Goal: Information Seeking & Learning: Learn about a topic

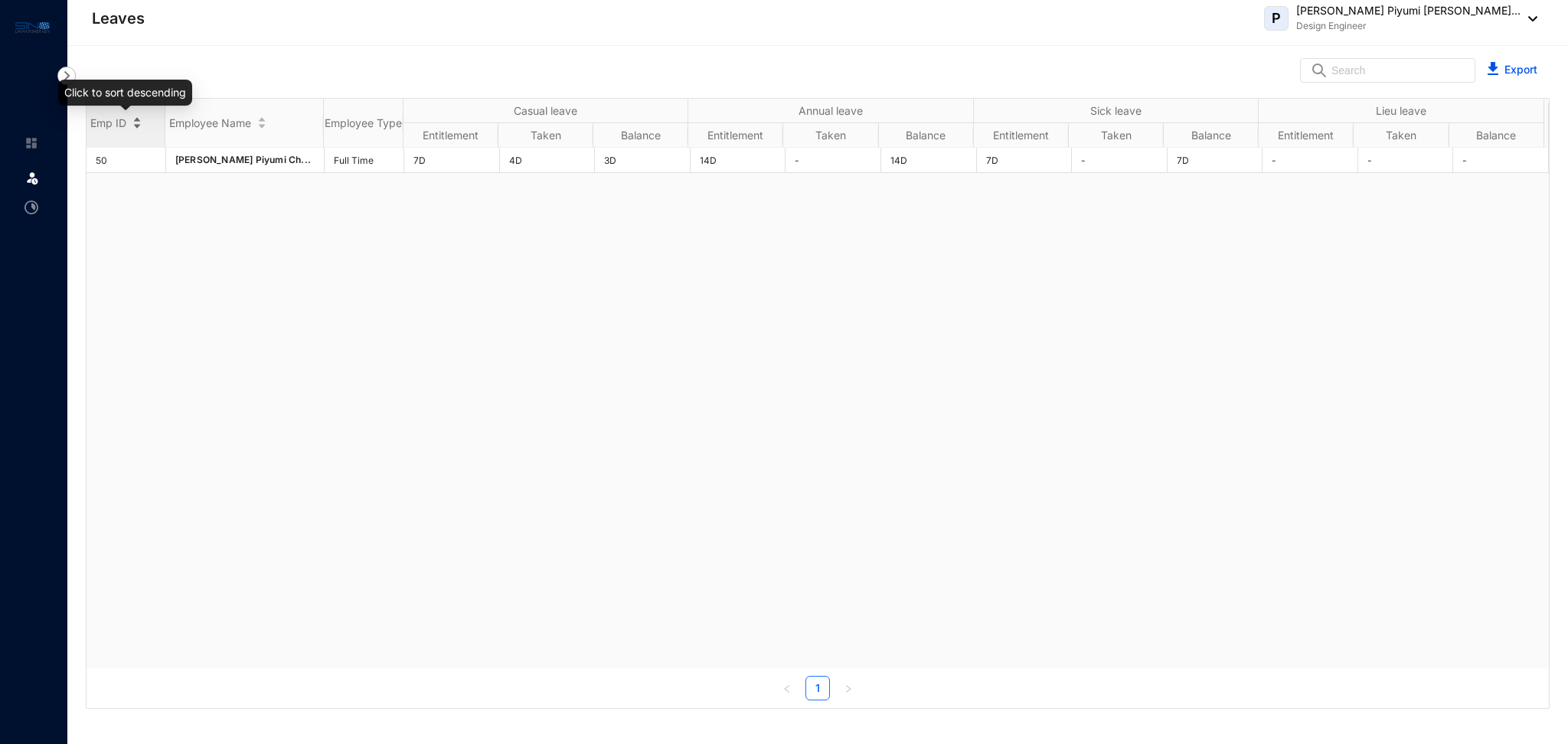
click at [137, 127] on div "Emp ID" at bounding box center [125, 122] width 78 height 16
click at [135, 115] on div "Emp ID" at bounding box center [125, 122] width 78 height 16
click at [160, 212] on div "50 [PERSON_NAME] Piyumi Ch... Full Time 7D 4D 3D 14D - 14D 7D - 7D - - -" at bounding box center [817, 407] width 1462 height 520
click at [26, 147] on img at bounding box center [31, 143] width 14 height 14
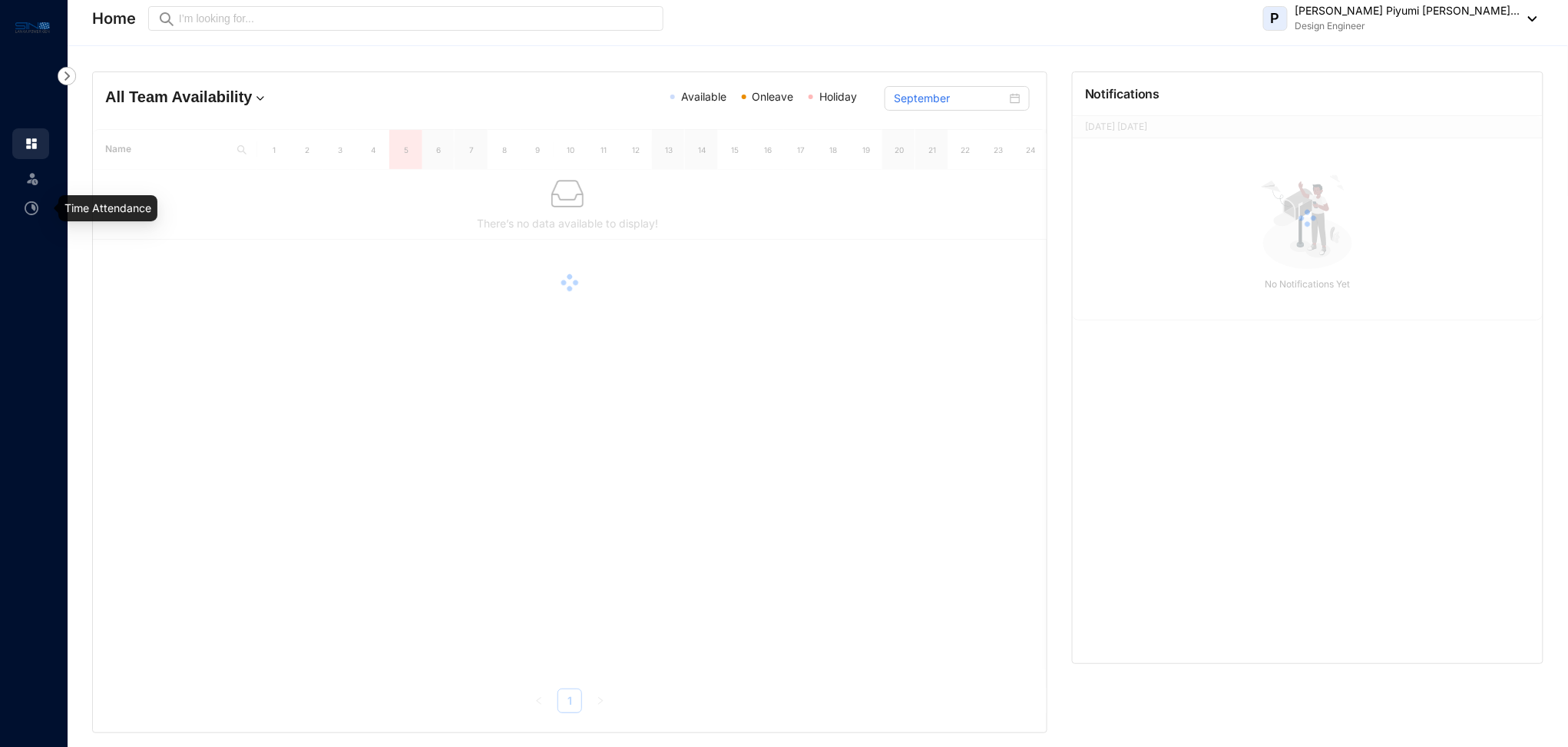
click at [32, 214] on link at bounding box center [44, 208] width 39 height 16
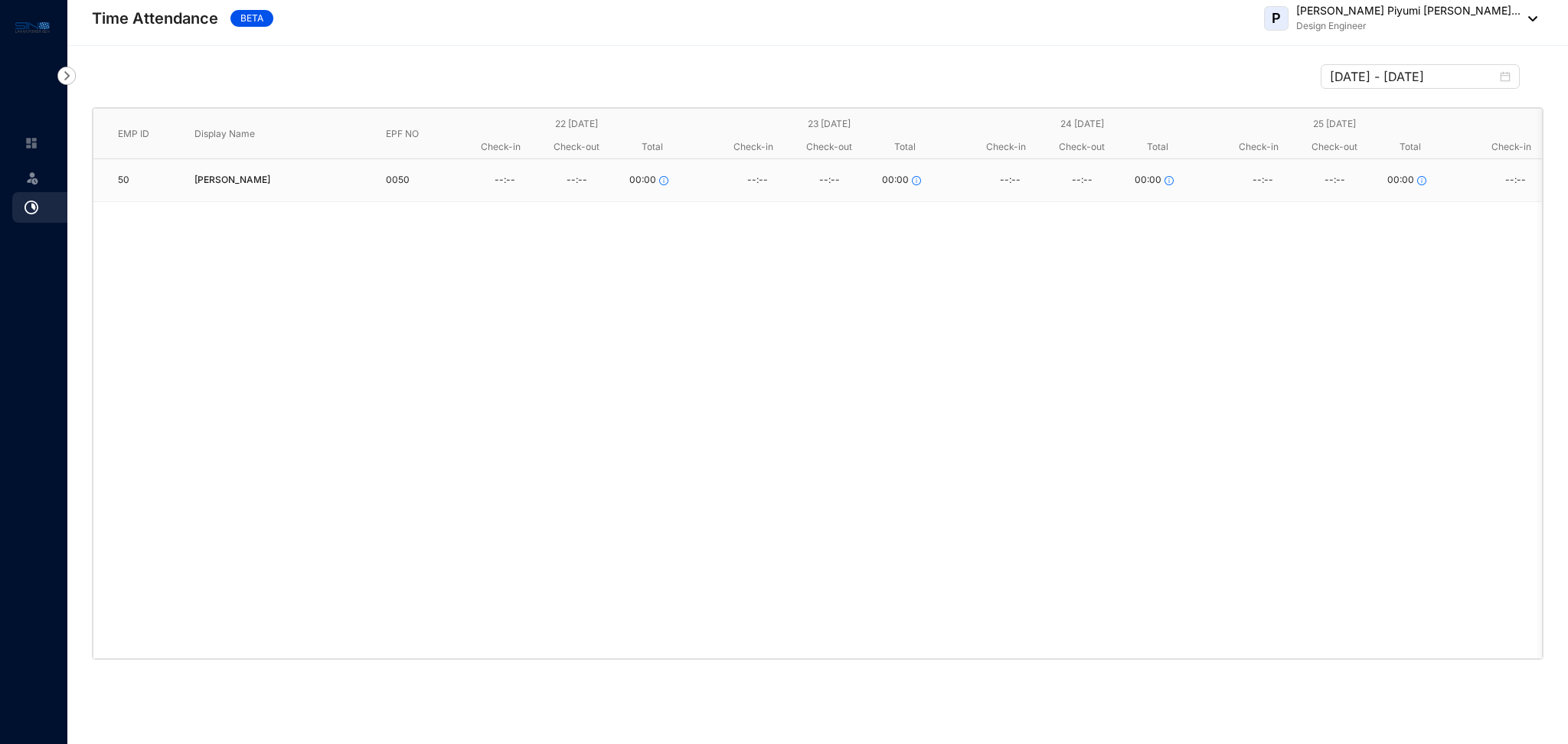
click at [15, 240] on div "Leave" at bounding box center [33, 372] width 67 height 744
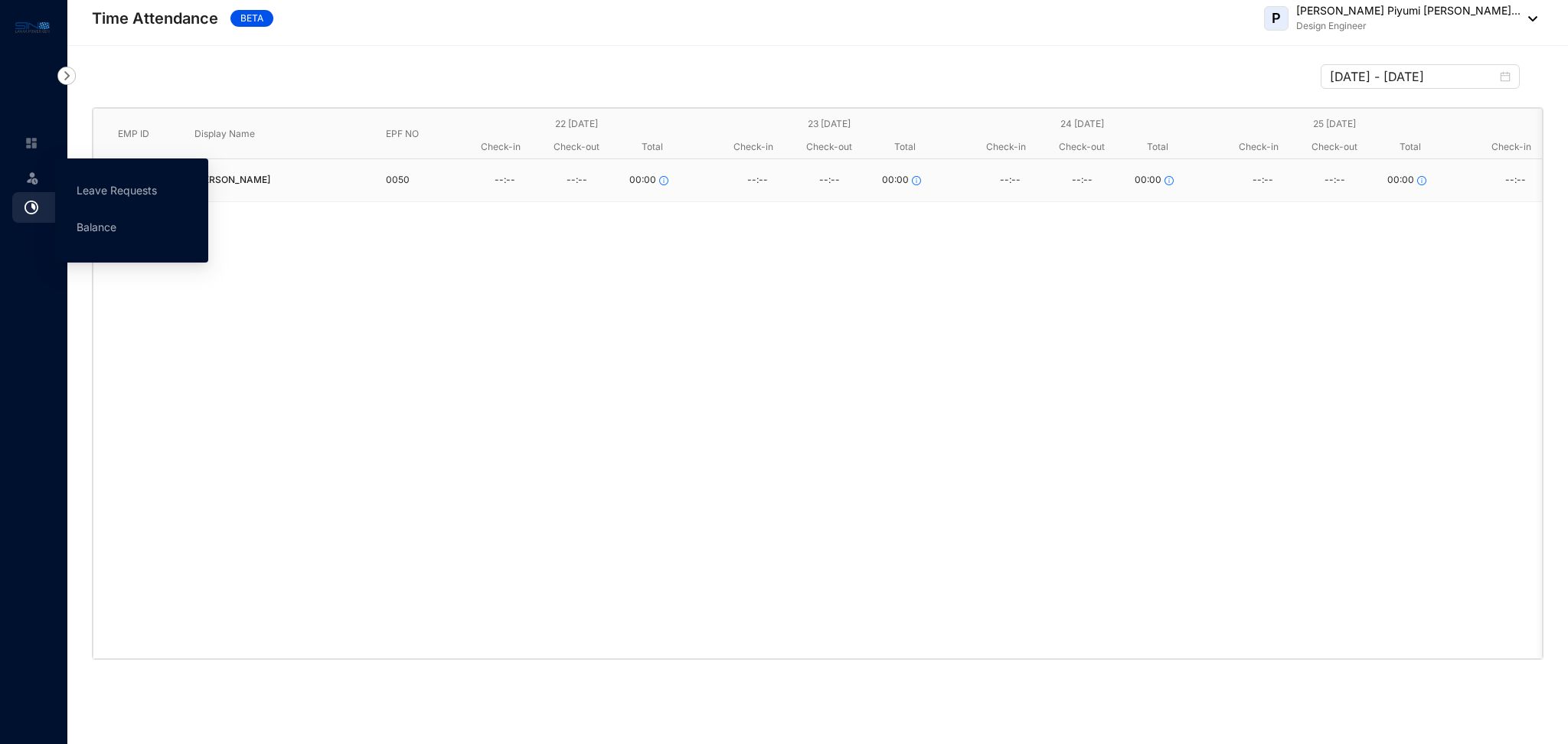
click at [27, 178] on img at bounding box center [32, 177] width 16 height 16
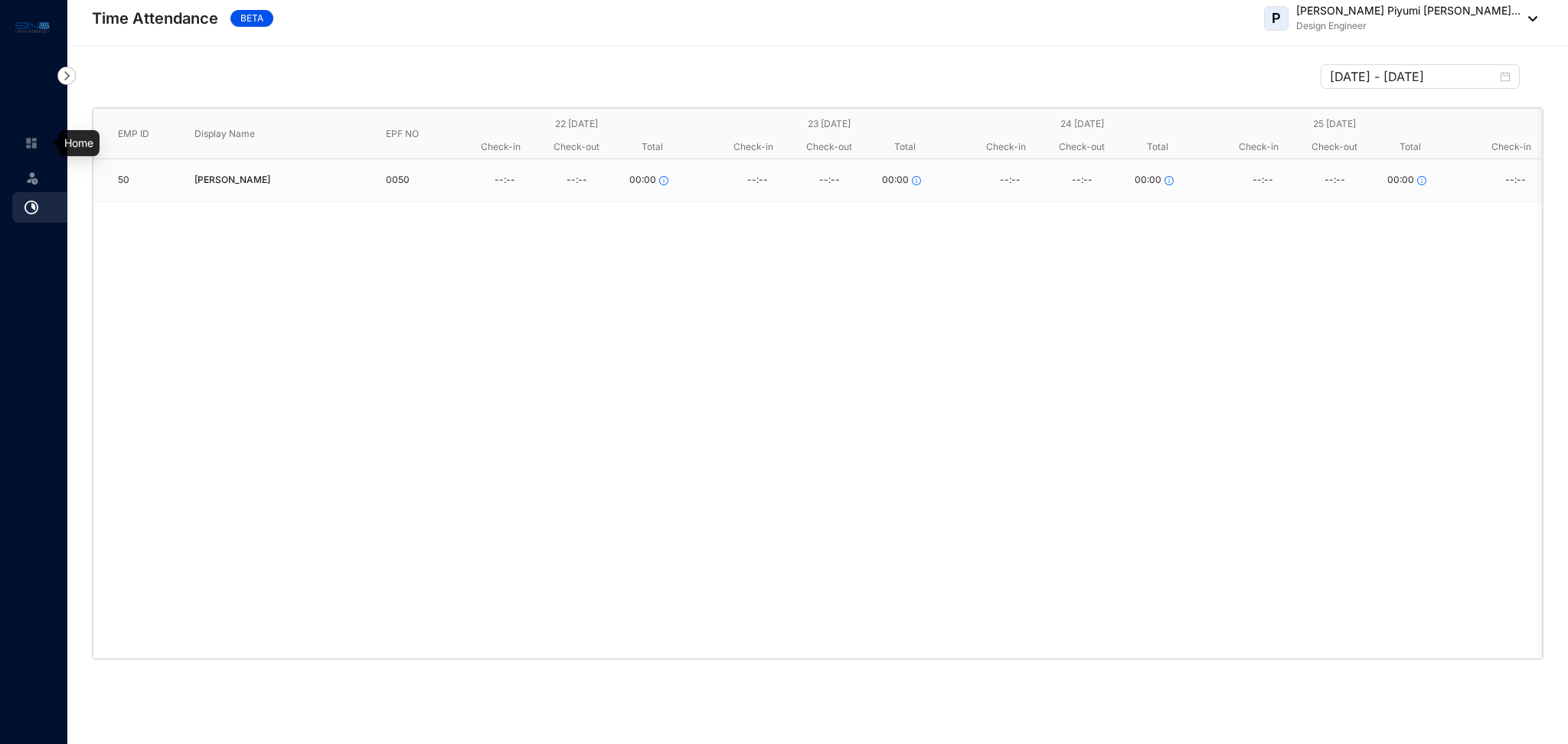
click at [29, 144] on img at bounding box center [31, 143] width 14 height 14
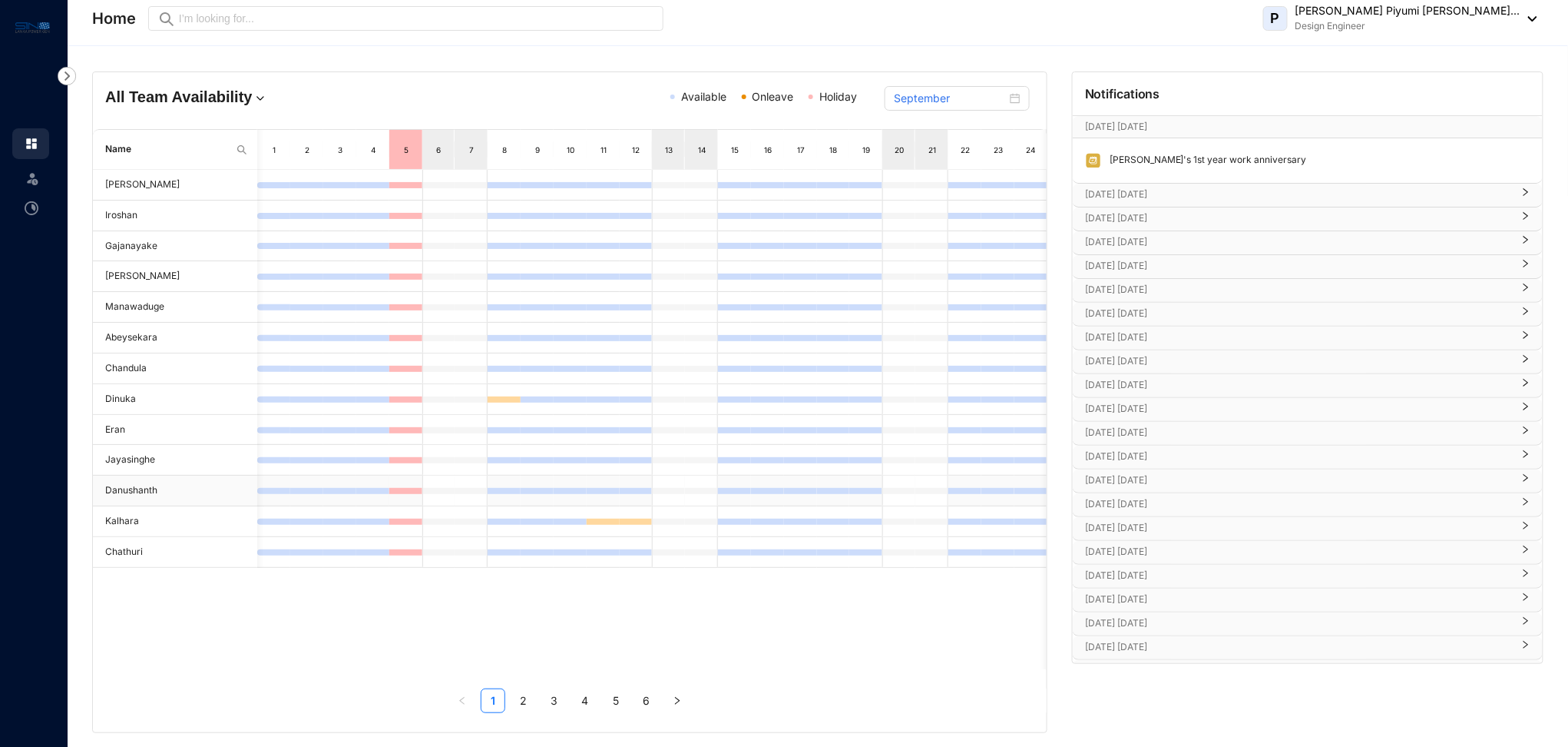
scroll to position [0, 202]
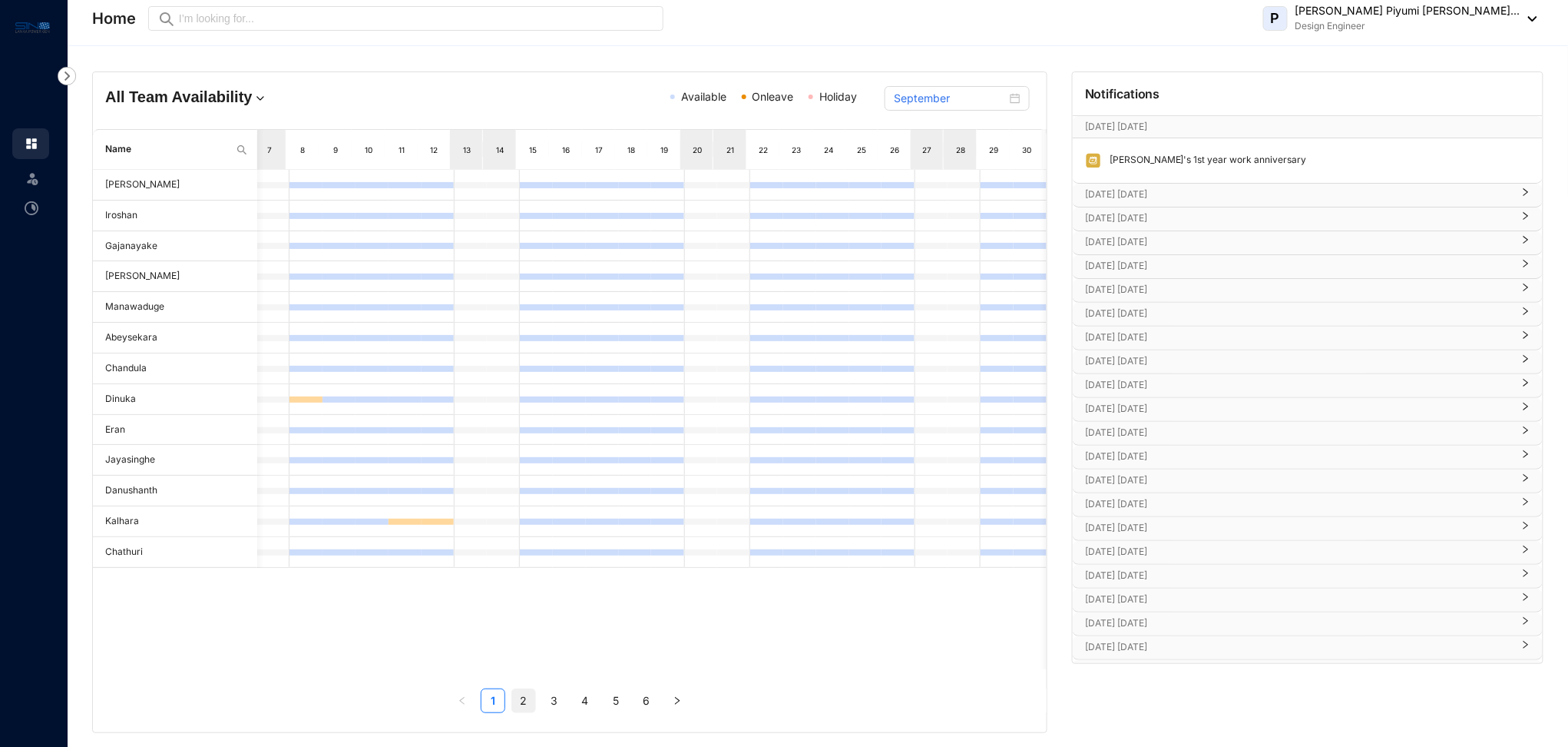
click at [530, 705] on link "2" at bounding box center [523, 700] width 23 height 23
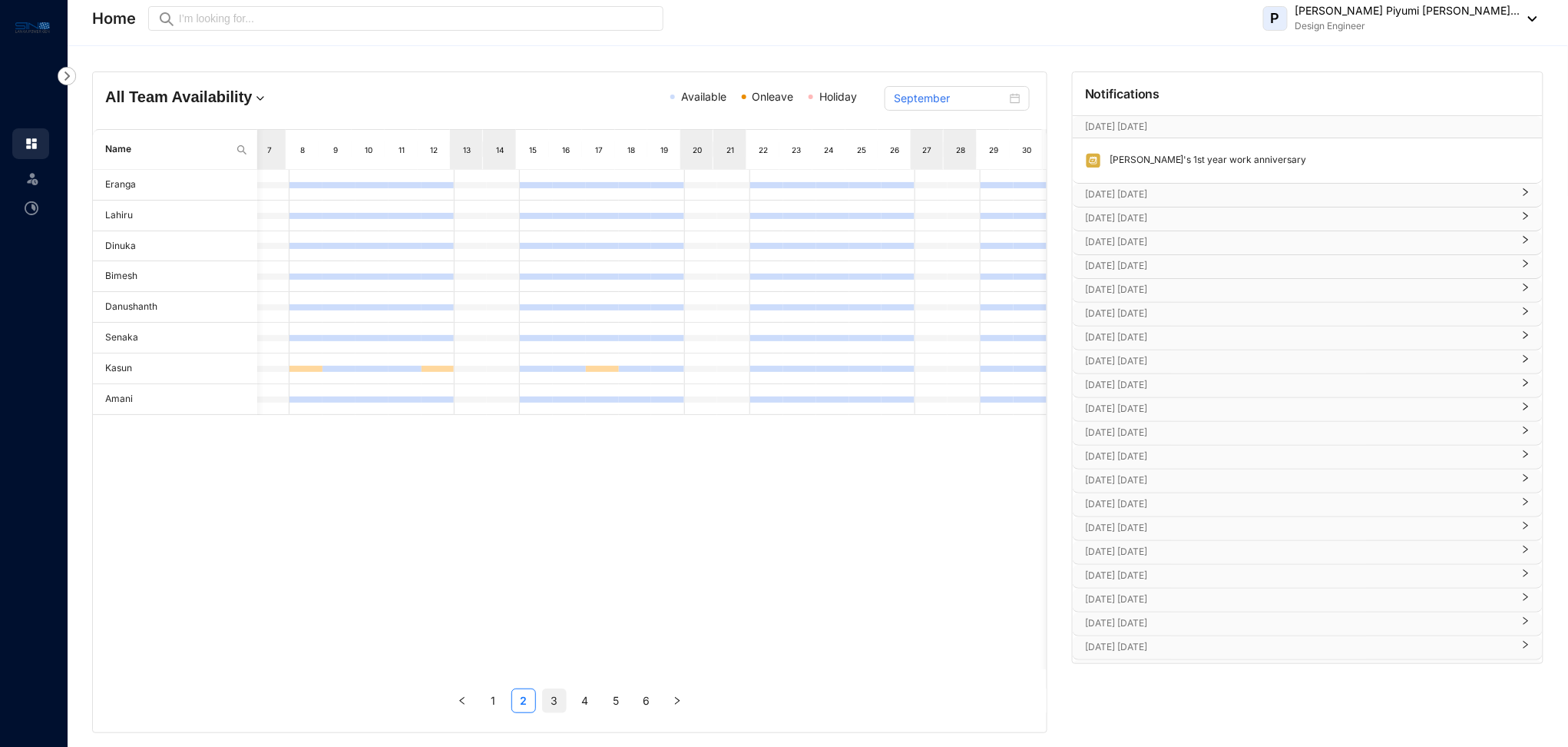
click at [547, 705] on link "3" at bounding box center [553, 700] width 23 height 23
click at [582, 702] on link "4" at bounding box center [585, 700] width 23 height 23
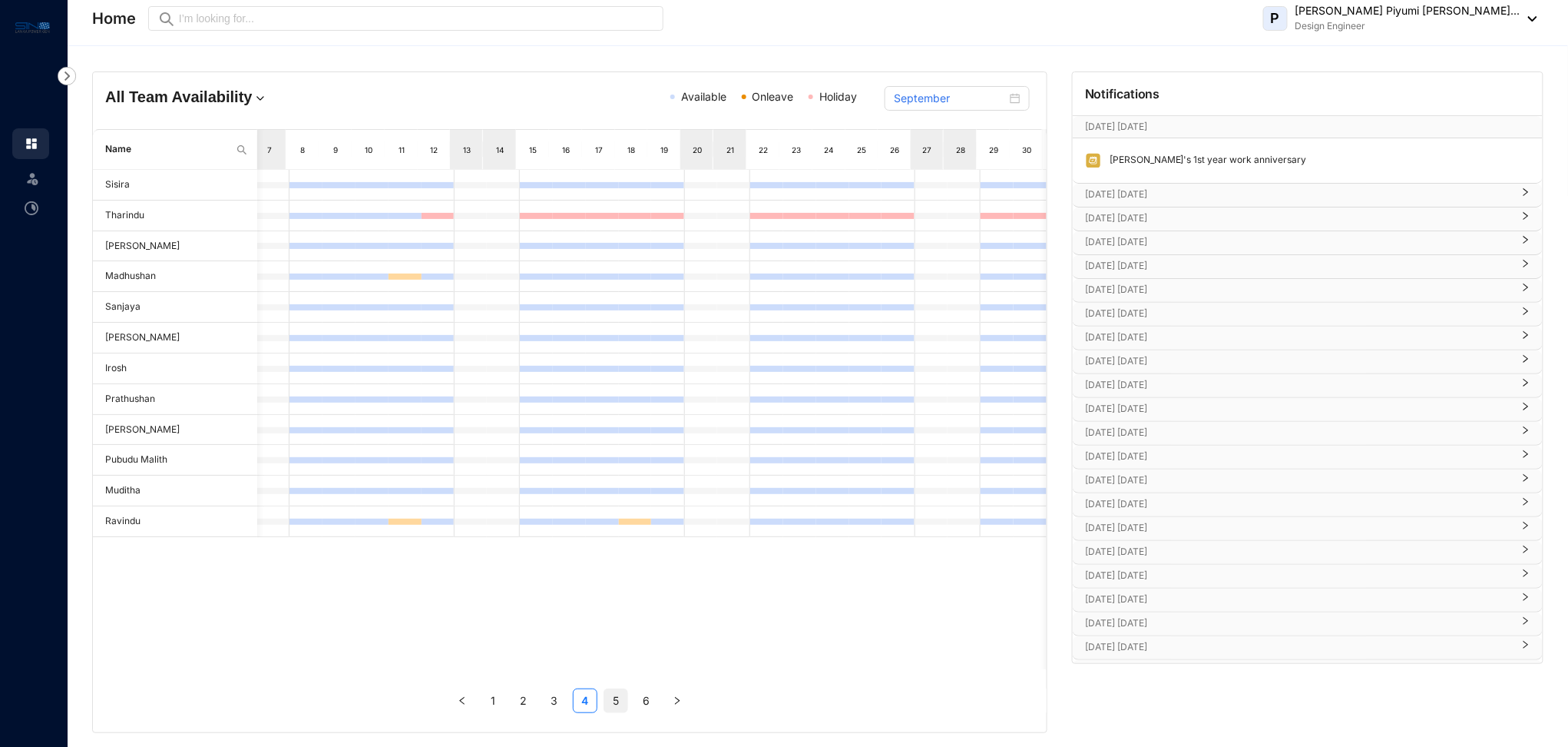
click at [616, 704] on link "5" at bounding box center [615, 700] width 23 height 23
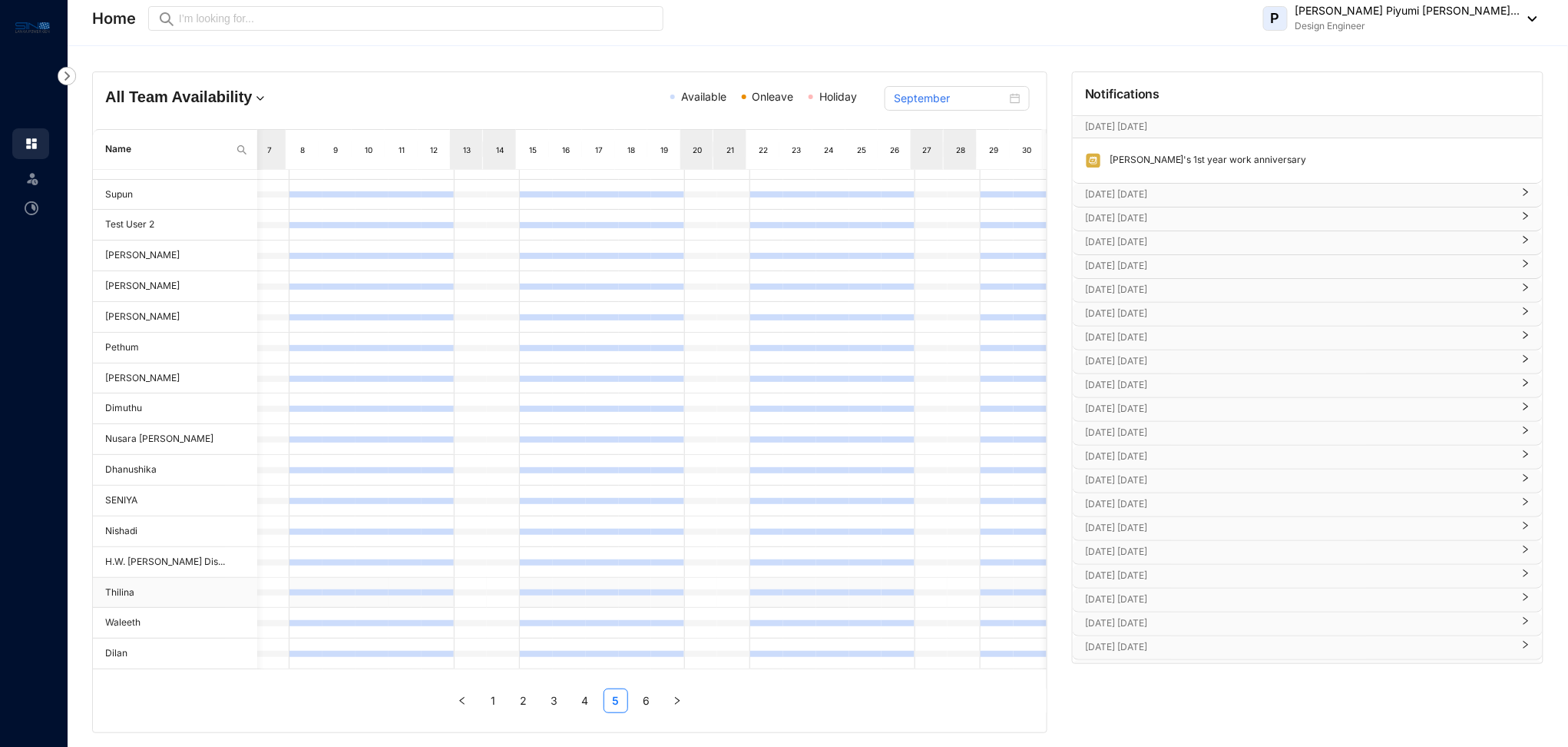
scroll to position [67, 213]
click at [647, 695] on link "6" at bounding box center [646, 700] width 23 height 23
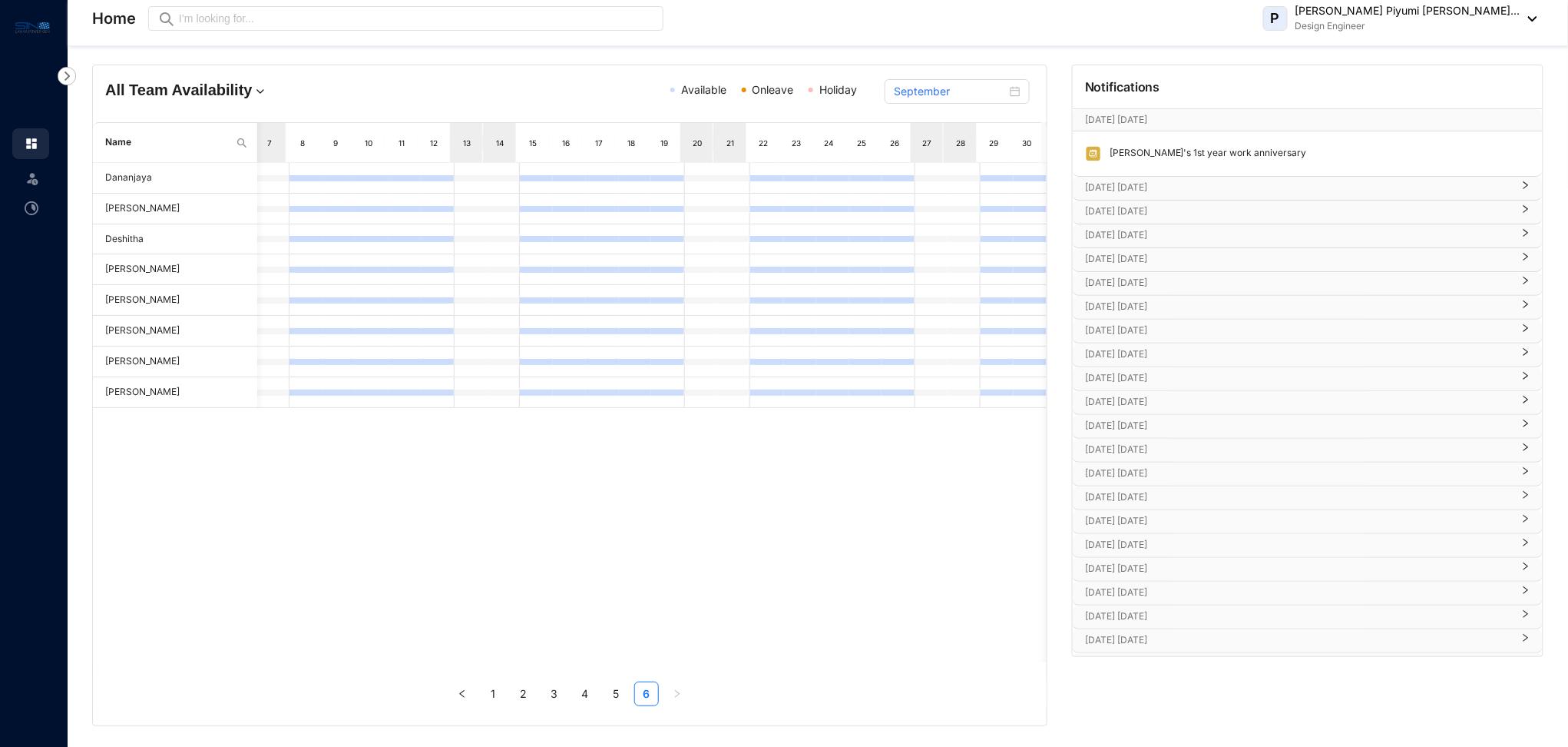
scroll to position [9, 0]
click at [1149, 186] on p "[DATE] [DATE]" at bounding box center [1298, 185] width 427 height 16
click at [1177, 259] on p "[DATE] [DATE]" at bounding box center [1298, 254] width 427 height 16
click at [1177, 320] on p "[DATE] [DATE]" at bounding box center [1298, 323] width 427 height 16
click at [1173, 398] on p "[DATE] [DATE]" at bounding box center [1298, 392] width 427 height 16
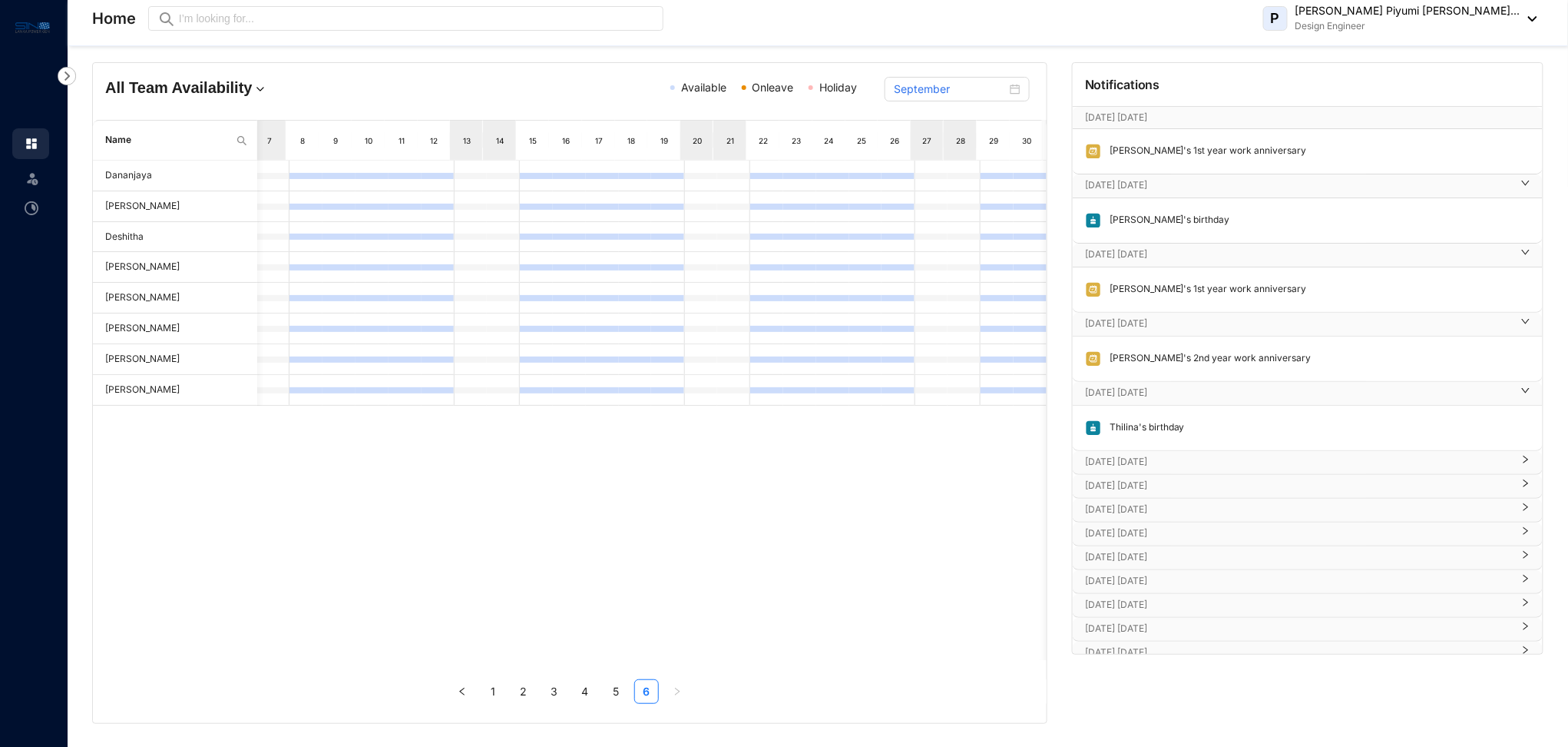
click at [1198, 460] on p "[DATE] [DATE]" at bounding box center [1298, 461] width 427 height 16
click at [1187, 533] on p "[DATE] [DATE]" at bounding box center [1298, 531] width 427 height 16
click at [1185, 597] on p "[DATE] [DATE]" at bounding box center [1298, 600] width 427 height 16
click at [1131, 465] on p "[DATE] [DATE]" at bounding box center [1298, 464] width 427 height 16
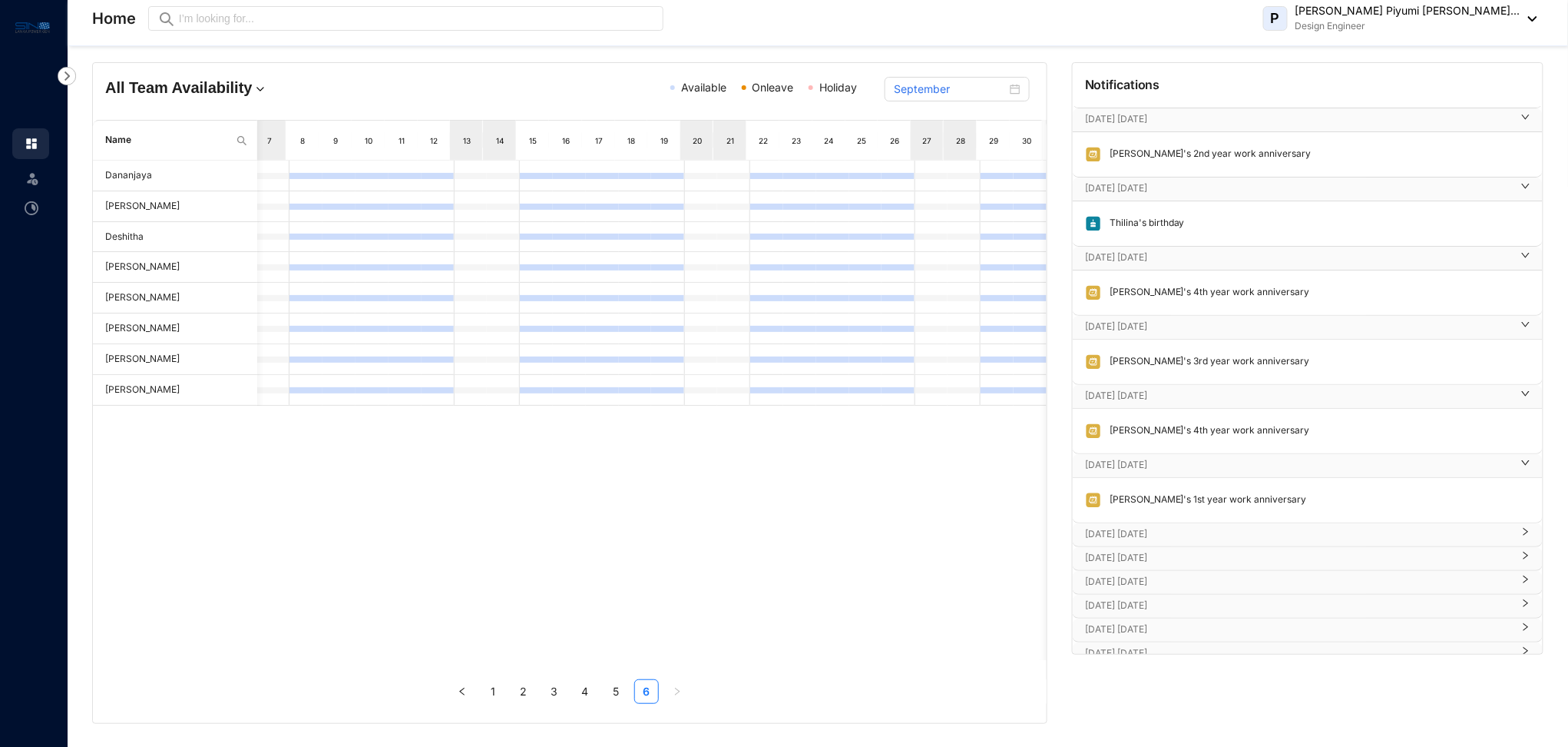
click at [1190, 532] on p "[DATE] [DATE]" at bounding box center [1298, 533] width 427 height 16
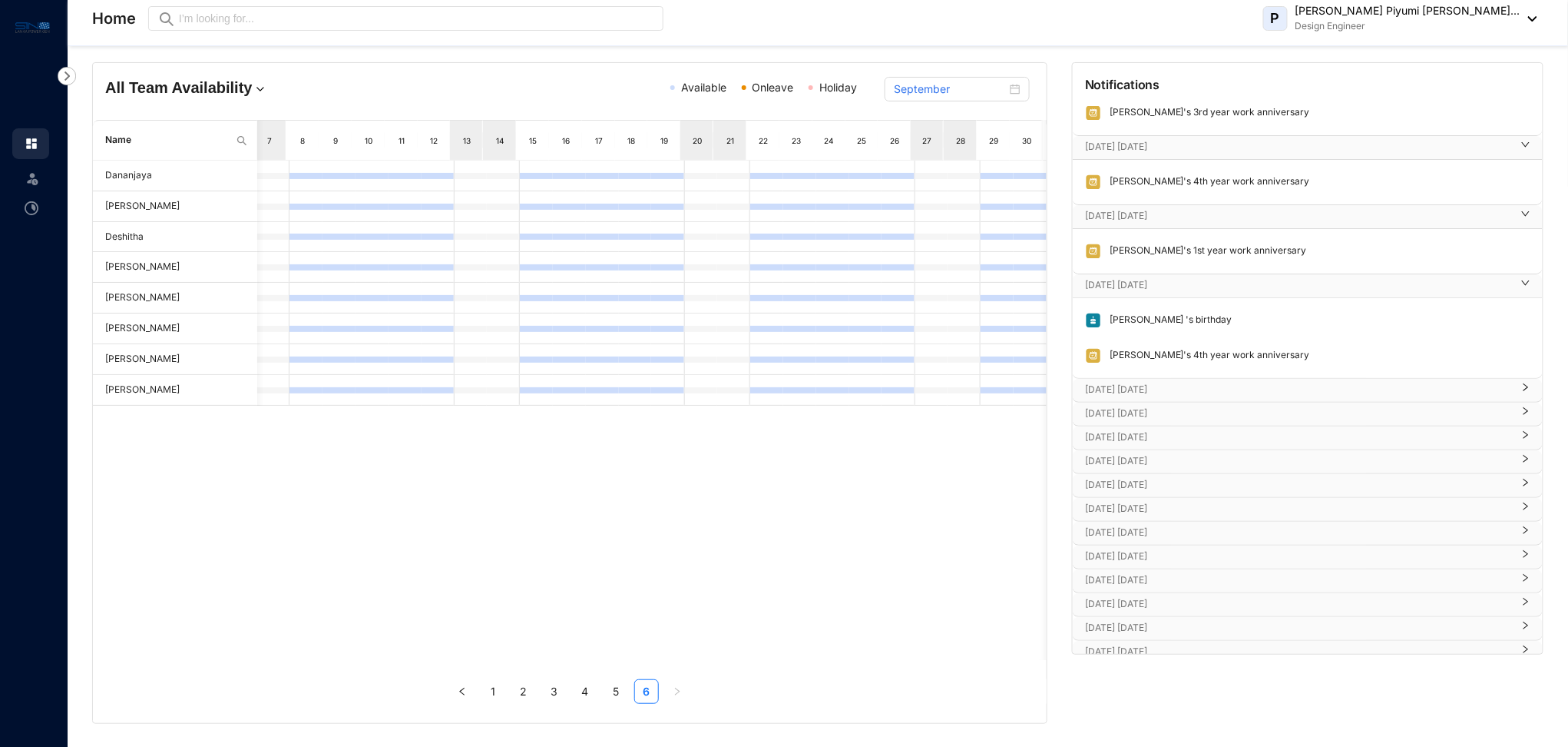
scroll to position [511, 0]
